Goal: Transaction & Acquisition: Purchase product/service

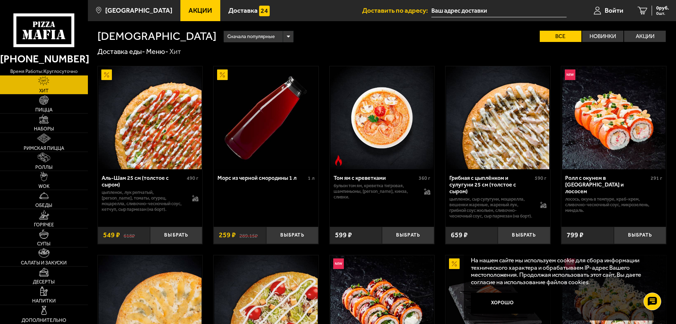
click at [516, 12] on input "text" at bounding box center [498, 10] width 135 height 13
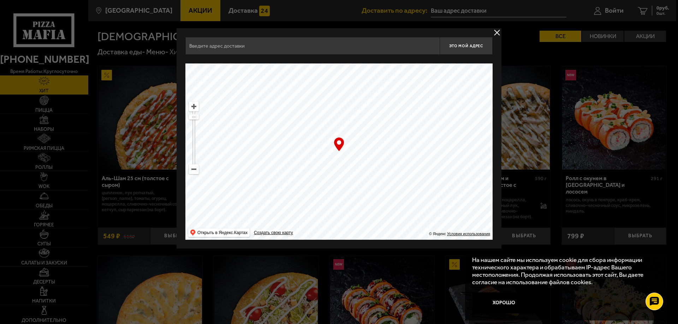
click at [194, 171] on ymaps at bounding box center [193, 169] width 9 height 9
drag, startPoint x: 357, startPoint y: 112, endPoint x: 294, endPoint y: 250, distance: 152.0
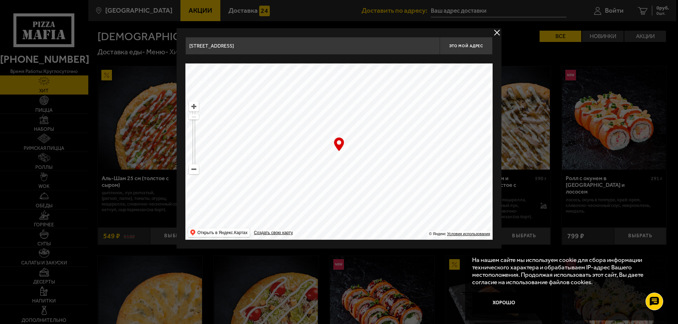
drag, startPoint x: 374, startPoint y: 145, endPoint x: 380, endPoint y: 236, distance: 91.3
click at [380, 236] on ymaps at bounding box center [338, 152] width 307 height 177
drag, startPoint x: 252, startPoint y: 115, endPoint x: 281, endPoint y: 261, distance: 149.0
drag, startPoint x: 335, startPoint y: 165, endPoint x: 315, endPoint y: 151, distance: 23.9
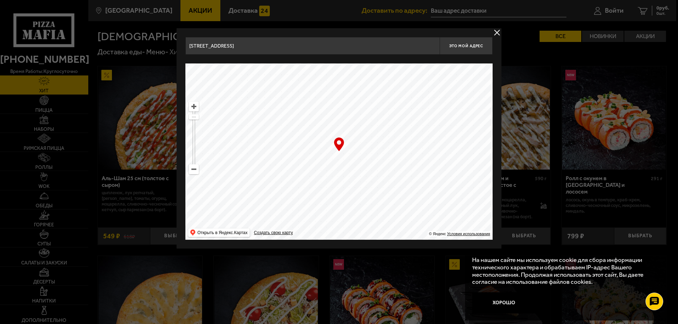
click at [315, 151] on ymaps at bounding box center [338, 152] width 307 height 177
type input "[STREET_ADDRESS]"
click at [471, 46] on span "Это мой адрес" at bounding box center [466, 46] width 34 height 5
type input "[STREET_ADDRESS]"
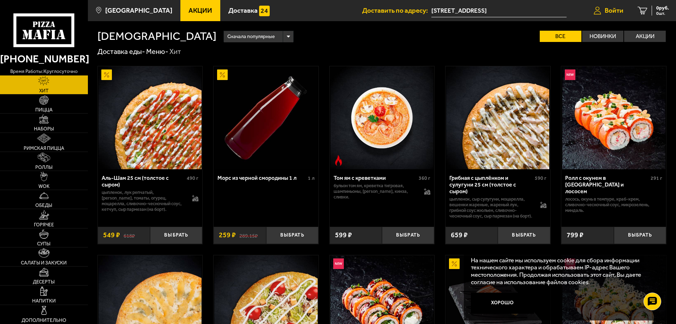
click at [614, 6] on link "Войти" at bounding box center [609, 10] width 44 height 21
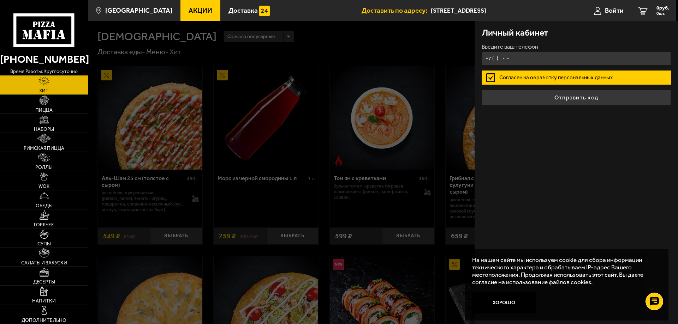
click at [552, 55] on input "+7 ( ) - -" at bounding box center [576, 59] width 189 height 14
type input "+7 (981) 106-79-25"
click at [488, 75] on label "Согласен на обработку персональных данных" at bounding box center [576, 78] width 189 height 14
click at [0, 0] on input "Согласен на обработку персональных данных" at bounding box center [0, 0] width 0 height 0
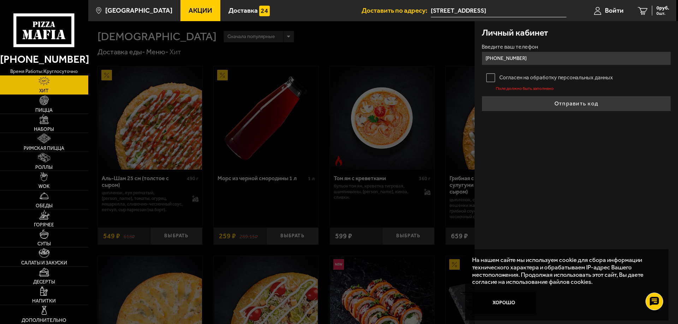
click at [497, 74] on label "Согласен на обработку персональных данных" at bounding box center [576, 78] width 189 height 14
click at [0, 0] on input "Согласен на обработку персональных данных" at bounding box center [0, 0] width 0 height 0
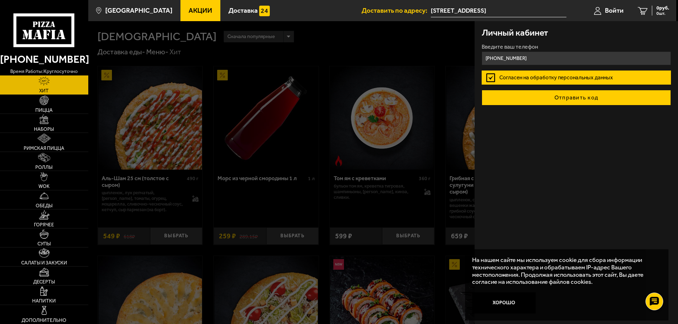
click at [520, 103] on button "Отправить код" at bounding box center [576, 98] width 189 height 16
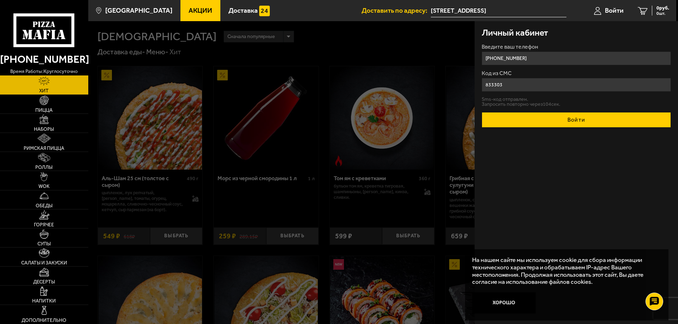
type input "833303"
click at [553, 120] on button "Войти" at bounding box center [576, 120] width 189 height 16
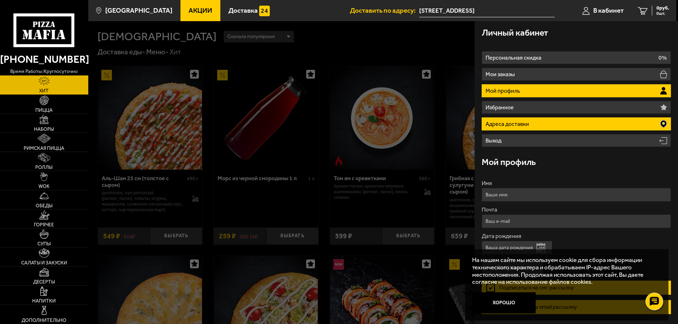
click at [511, 122] on p "Адреса доставки" at bounding box center [507, 124] width 45 height 6
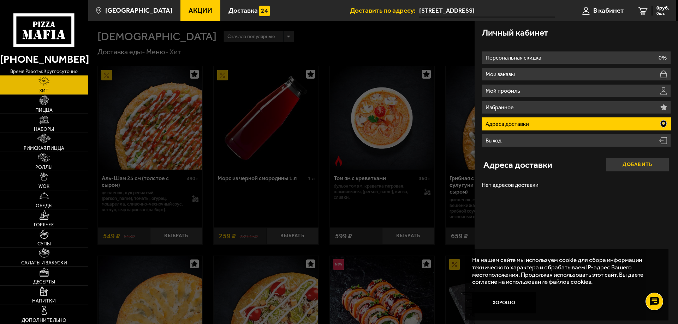
click at [644, 163] on button "Добавить" at bounding box center [637, 165] width 64 height 14
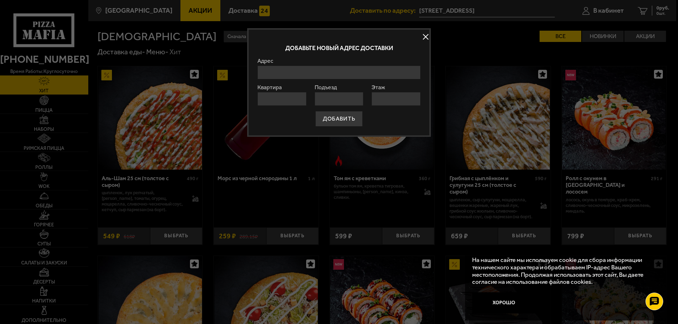
click at [302, 71] on input "Адрес" at bounding box center [338, 73] width 163 height 14
drag, startPoint x: 302, startPoint y: 71, endPoint x: 204, endPoint y: 84, distance: 98.3
type input "бл"
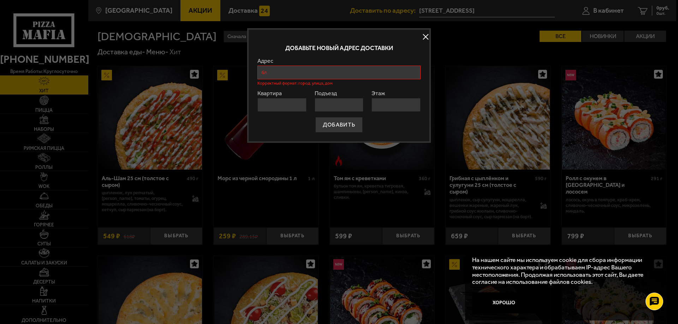
click at [423, 35] on button at bounding box center [425, 37] width 11 height 11
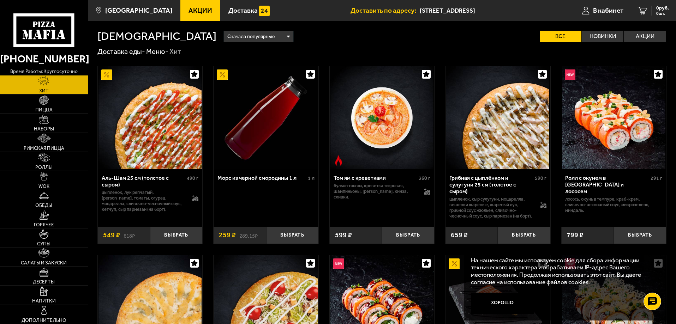
click at [462, 14] on input "[STREET_ADDRESS]" at bounding box center [487, 10] width 135 height 13
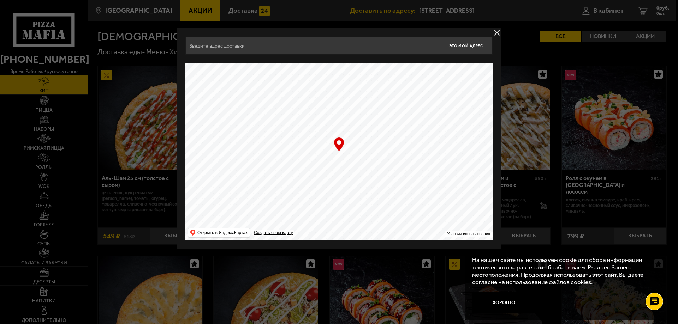
type input "[STREET_ADDRESS]"
click at [475, 46] on span "Это мой адрес" at bounding box center [466, 46] width 34 height 5
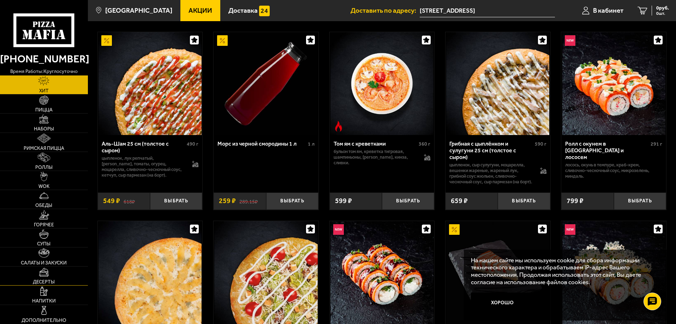
scroll to position [35, 0]
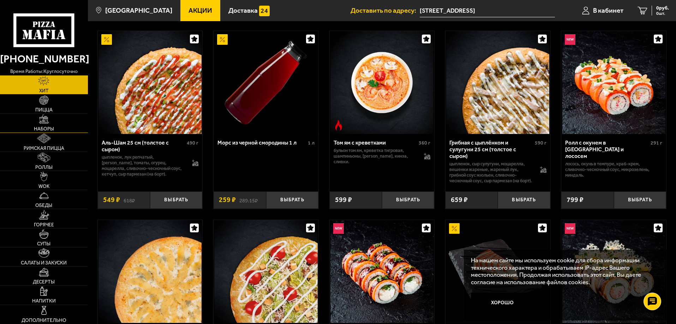
click at [48, 116] on img at bounding box center [44, 120] width 10 height 10
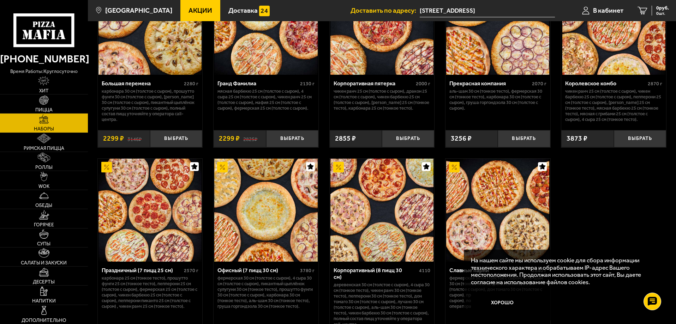
scroll to position [974, 0]
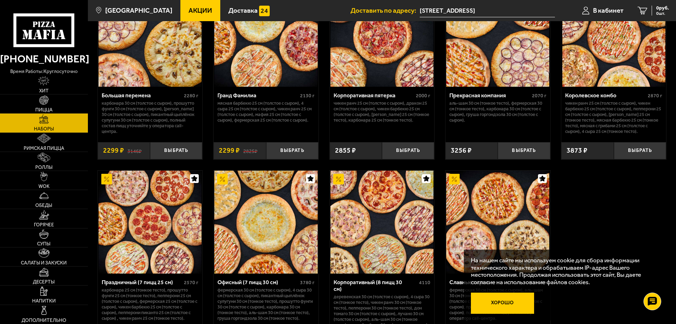
click at [507, 310] on button "Хорошо" at bounding box center [503, 303] width 64 height 21
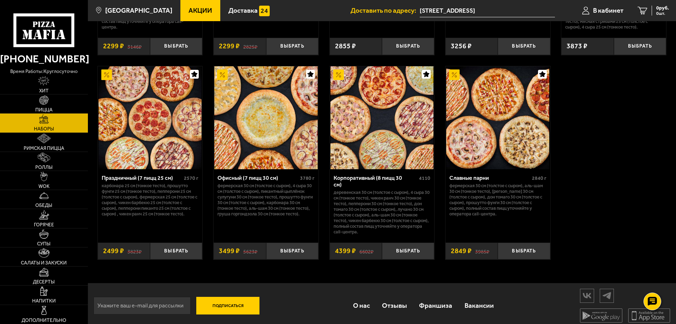
scroll to position [1080, 0]
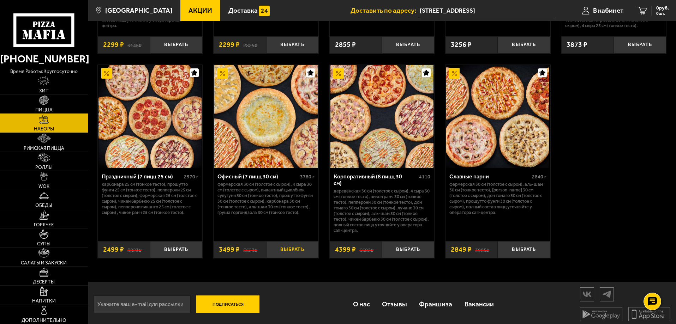
click at [303, 247] on button "Выбрать" at bounding box center [292, 249] width 52 height 17
click at [655, 16] on link "1 3499 руб. 1 шт." at bounding box center [649, 10] width 54 height 21
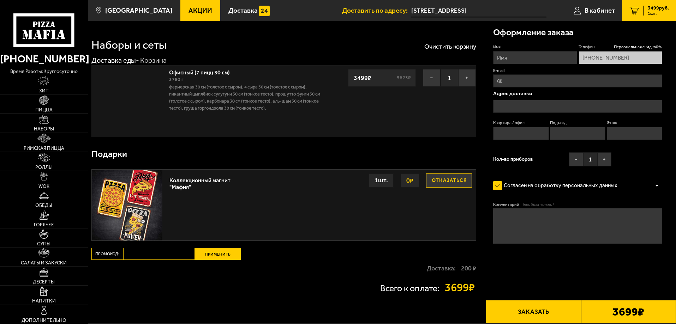
type input "[STREET_ADDRESS]"
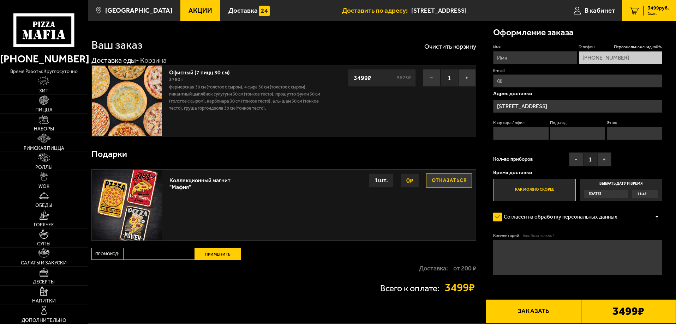
click at [607, 195] on div "Сегодня" at bounding box center [602, 194] width 37 height 8
click at [0, 0] on input "Выбрать дату и время Сегодня 11:45" at bounding box center [0, 0] width 0 height 0
click at [614, 181] on label "Выбрать дату и время Сегодня 11:45" at bounding box center [621, 190] width 82 height 23
click at [621, 193] on div "Сегодня" at bounding box center [602, 194] width 37 height 8
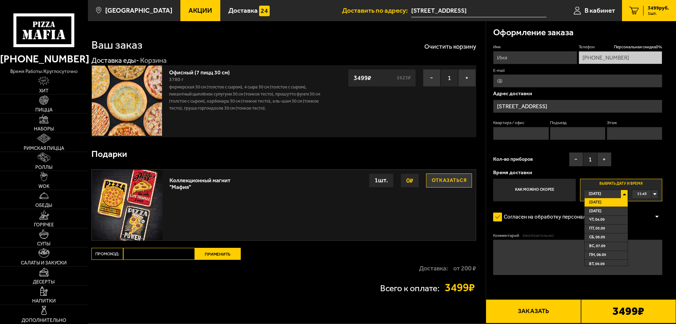
click at [648, 193] on div "11:45" at bounding box center [645, 194] width 26 height 8
click at [649, 156] on div "Имя Телефон Персональная скидка 0 % +7 (981) 106-79-25 E-mail Адрес доставки Бо…" at bounding box center [577, 122] width 169 height 157
click at [642, 167] on div "Имя Телефон Персональная скидка 0 % +7 (981) 106-79-25 E-mail Адрес доставки Бо…" at bounding box center [577, 122] width 169 height 157
click at [524, 217] on label "Согласен на обработку персональных данных" at bounding box center [558, 217] width 131 height 14
click at [0, 0] on input "Согласен на обработку персональных данных" at bounding box center [0, 0] width 0 height 0
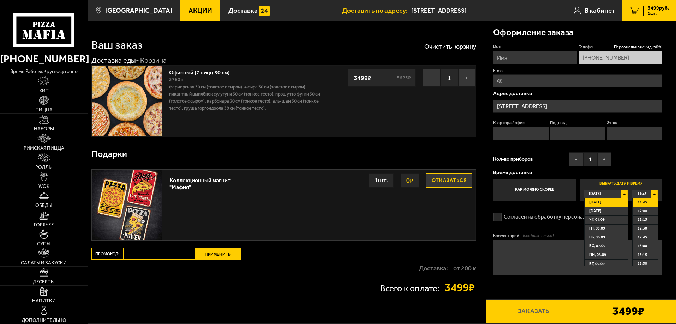
click at [642, 189] on label "Выбрать дату и время Сегодня Сегодня Завтра чт, 04.09 пт, 05.09 сб, 06.09 вс, 0…" at bounding box center [621, 190] width 82 height 23
click at [648, 203] on li "11:45" at bounding box center [645, 202] width 25 height 9
click at [652, 196] on div "11:45" at bounding box center [645, 194] width 26 height 8
click at [651, 202] on li "11:45" at bounding box center [645, 202] width 25 height 9
click at [650, 168] on div "Имя Телефон Персональная скидка 0 % +7 (981) 106-79-25 E-mail Адрес доставки Бо…" at bounding box center [577, 122] width 169 height 157
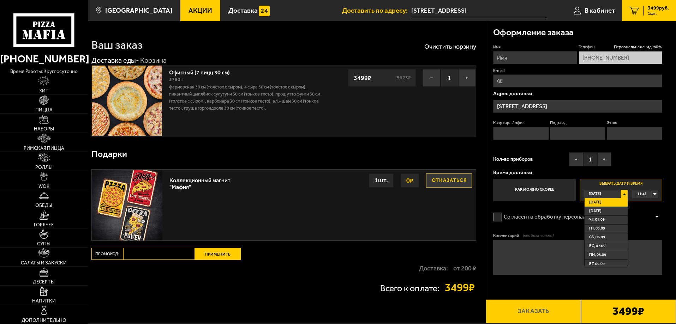
click at [610, 193] on div "Сегодня" at bounding box center [602, 194] width 37 height 8
drag, startPoint x: 557, startPoint y: 196, endPoint x: 551, endPoint y: 194, distance: 6.0
click at [556, 196] on label "Как можно скорее" at bounding box center [534, 190] width 82 height 23
click at [0, 0] on input "Как можно скорее" at bounding box center [0, 0] width 0 height 0
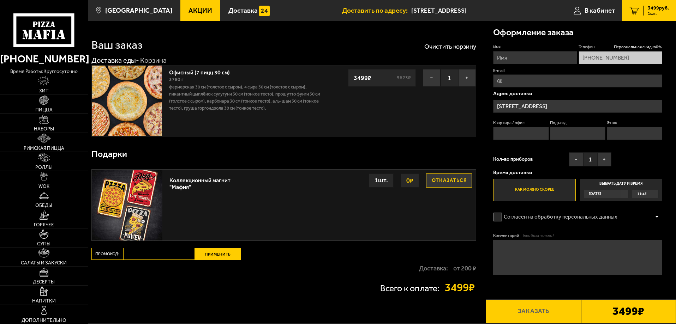
click at [548, 192] on label "Как можно скорее" at bounding box center [534, 190] width 82 height 23
click at [0, 0] on input "Как можно скорее" at bounding box center [0, 0] width 0 height 0
click at [519, 224] on label "Согласен на обработку персональных данных" at bounding box center [558, 217] width 131 height 14
click at [0, 0] on input "Согласен на обработку персональных данных" at bounding box center [0, 0] width 0 height 0
click at [524, 61] on input "Имя" at bounding box center [535, 57] width 84 height 13
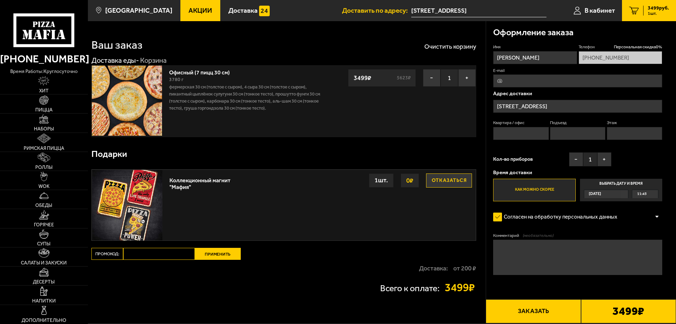
type input "Максим"
click at [411, 48] on div "Ваш заказ Очистить корзину" at bounding box center [283, 40] width 385 height 21
click at [516, 82] on input "E-mail" at bounding box center [577, 80] width 169 height 13
type input "zybrik88@gmail.com"
click at [383, 117] on div "Офисный (7 пицц 30 см) 3780 г Фермерская 30 см (толстое с сыром), 4 сыра 30 см …" at bounding box center [283, 101] width 385 height 72
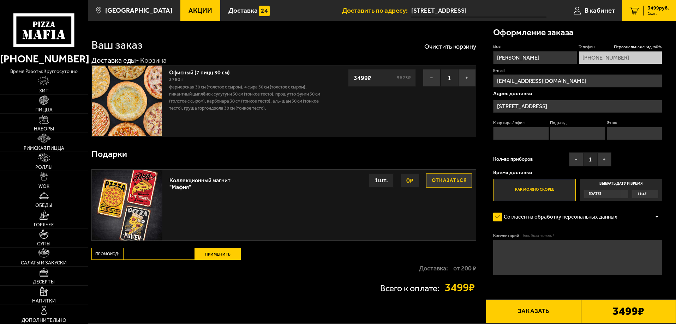
click at [598, 133] on input "Подъезд" at bounding box center [577, 133] width 55 height 13
click at [533, 310] on button "Заказать" at bounding box center [533, 312] width 95 height 24
click at [515, 131] on input "Квартира / офис" at bounding box center [520, 133] width 55 height 13
type input "407"
click at [579, 132] on input "Подъезд" at bounding box center [577, 133] width 55 height 13
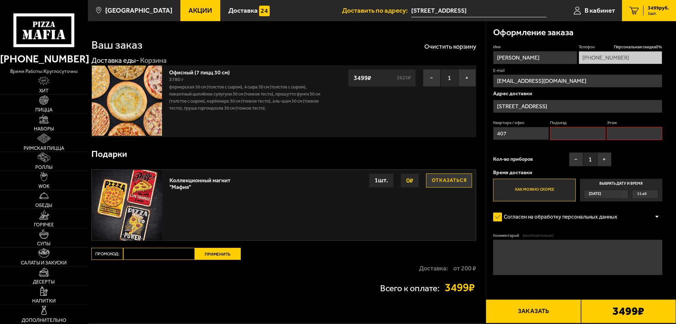
click at [621, 128] on input "Этаж" at bounding box center [634, 133] width 55 height 13
type input "4"
click at [543, 311] on button "Заказать" at bounding box center [533, 312] width 95 height 24
click at [565, 136] on input "Подъезд" at bounding box center [577, 133] width 55 height 13
type input "1"
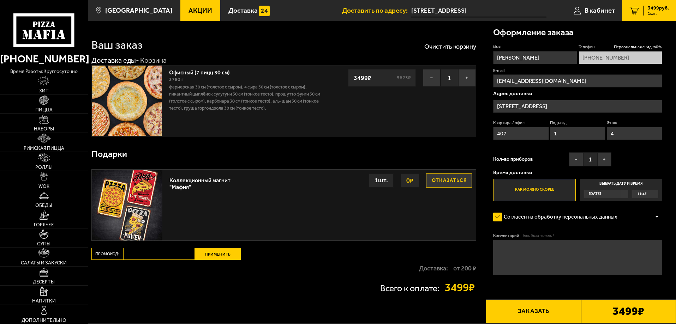
click at [550, 306] on button "Заказать" at bounding box center [533, 312] width 95 height 24
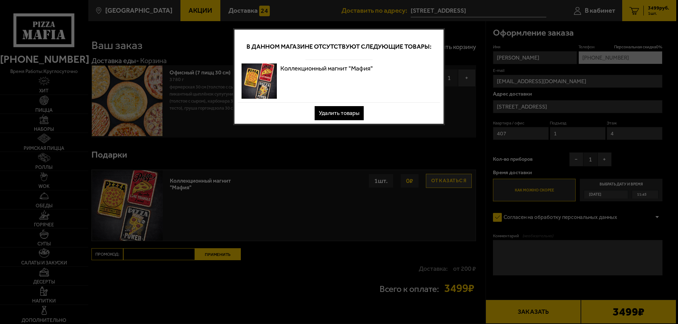
click at [348, 113] on button "Удалить товары" at bounding box center [339, 113] width 49 height 14
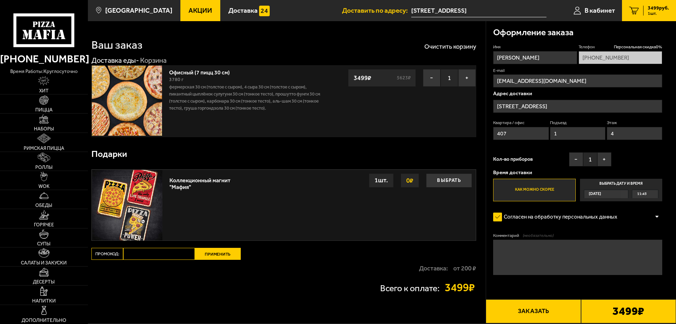
click at [536, 318] on button "Заказать" at bounding box center [533, 312] width 95 height 24
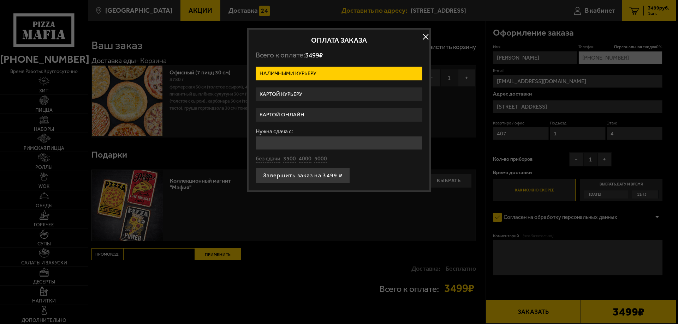
click at [293, 115] on label "Картой онлайн" at bounding box center [339, 115] width 167 height 14
click at [0, 0] on input "Картой онлайн" at bounding box center [0, 0] width 0 height 0
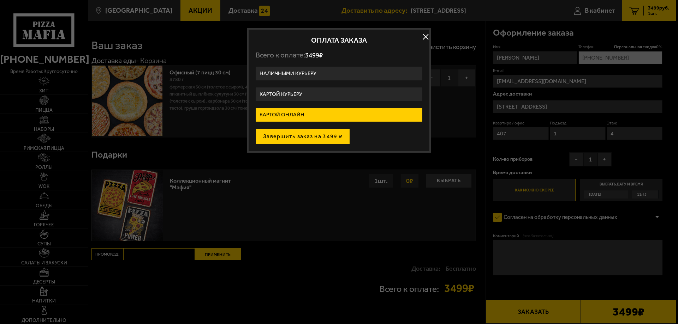
click at [317, 138] on button "Завершить заказ на 3499 ₽" at bounding box center [303, 137] width 94 height 16
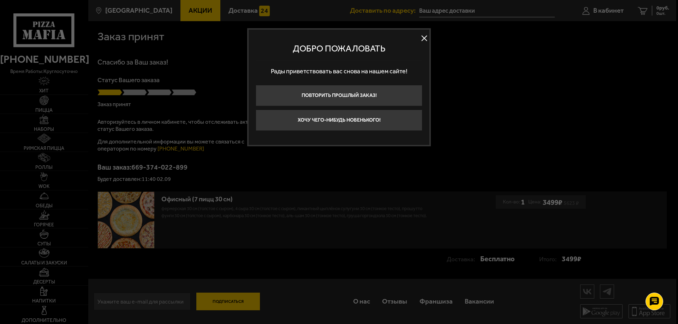
click at [425, 29] on div "Добро пожаловать Рады приветствовать вас снова на нашем сайте! Повторить прошлы…" at bounding box center [339, 87] width 184 height 118
click at [425, 43] on button at bounding box center [424, 38] width 11 height 11
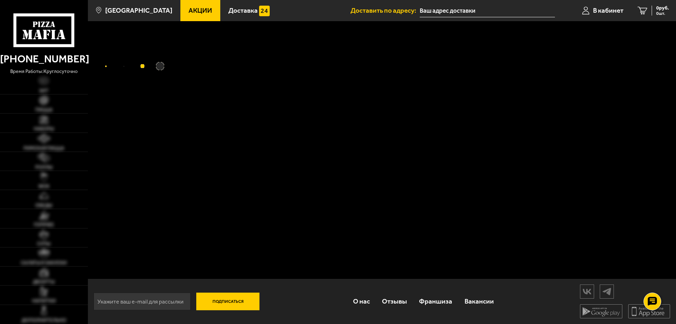
type input "[STREET_ADDRESS]"
type input "Большой Сампсониевский проспект, 42"
type input "[STREET_ADDRESS]"
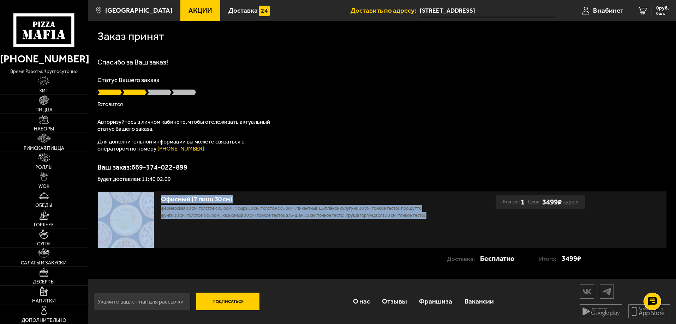
drag, startPoint x: 204, startPoint y: 223, endPoint x: 156, endPoint y: 205, distance: 51.2
click at [156, 205] on div "Офисный (7 пицц 30 см) Фермерская 30 см (толстое с сыром), 4 сыра 30 см (толсто…" at bounding box center [297, 220] width 398 height 56
